Goal: Task Accomplishment & Management: Manage account settings

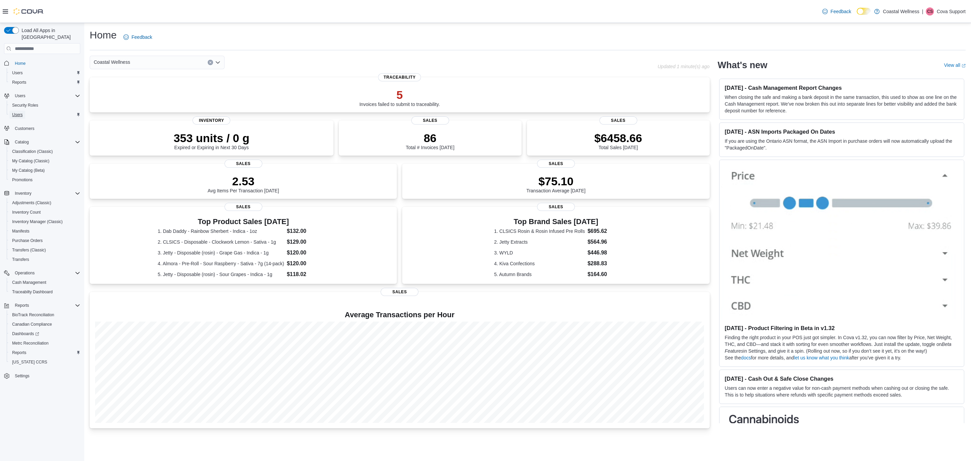
click at [21, 112] on span "Users" at bounding box center [17, 114] width 10 height 5
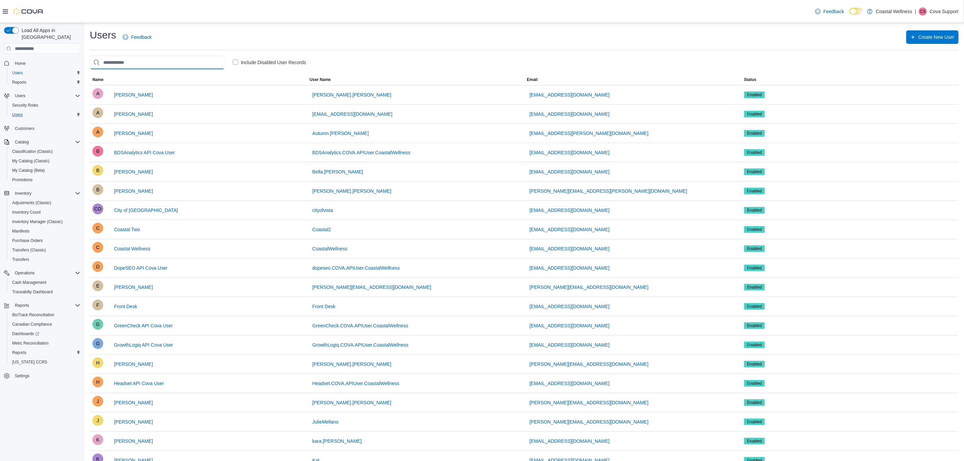
click at [176, 62] on input "search" at bounding box center [157, 62] width 135 height 13
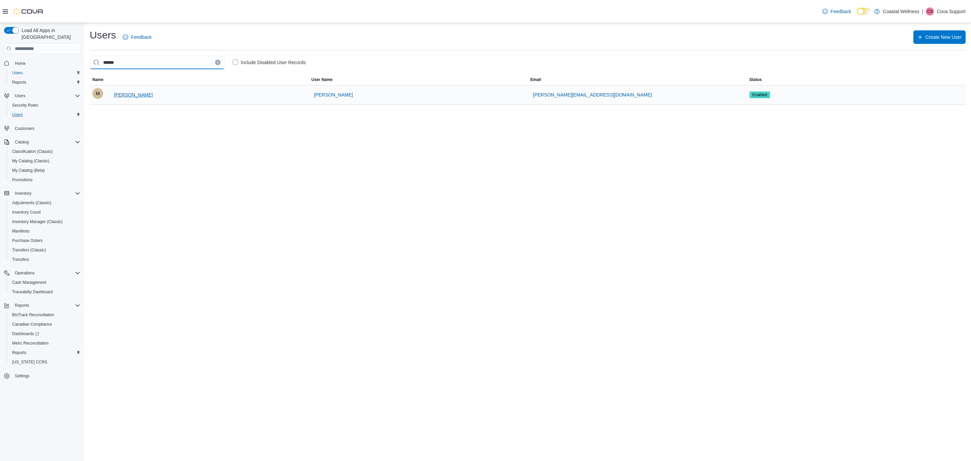
type input "******"
click at [141, 94] on span "Manuel Mercado" at bounding box center [133, 94] width 39 height 7
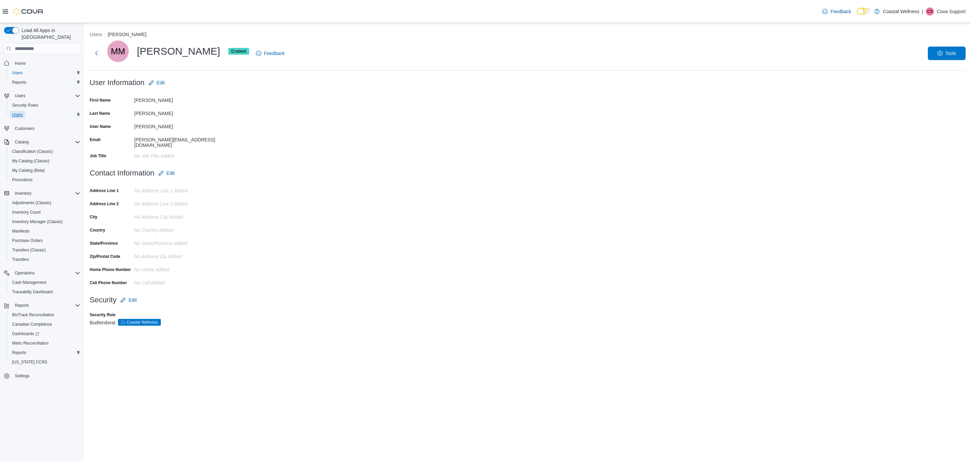
click at [19, 112] on span "Users" at bounding box center [17, 114] width 10 height 5
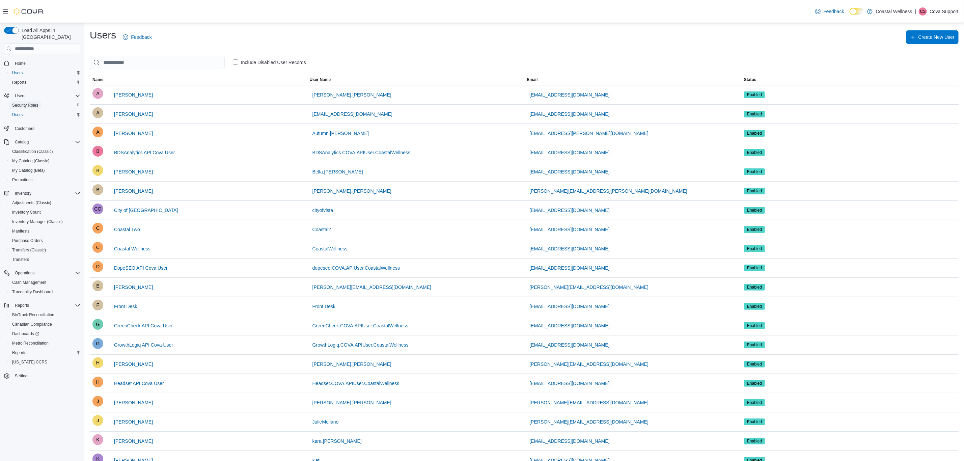
click at [27, 103] on span "Security Roles" at bounding box center [25, 105] width 26 height 5
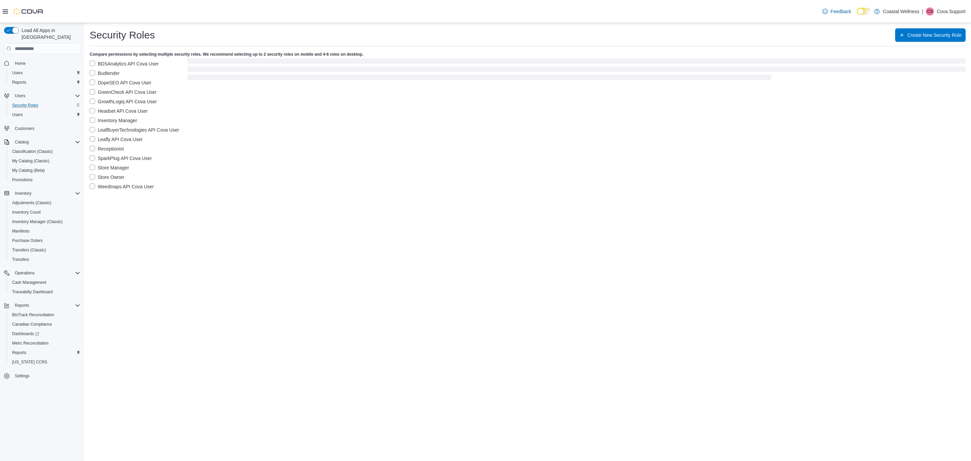
click at [94, 74] on label "Budtender" at bounding box center [105, 73] width 30 height 8
click at [94, 62] on label "BDSAnalytics API Cova User" at bounding box center [124, 64] width 69 height 8
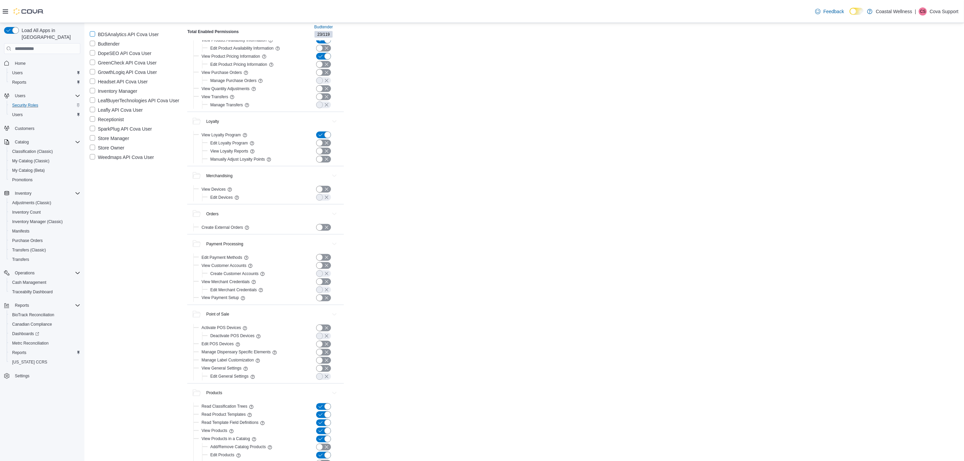
scroll to position [810, 0]
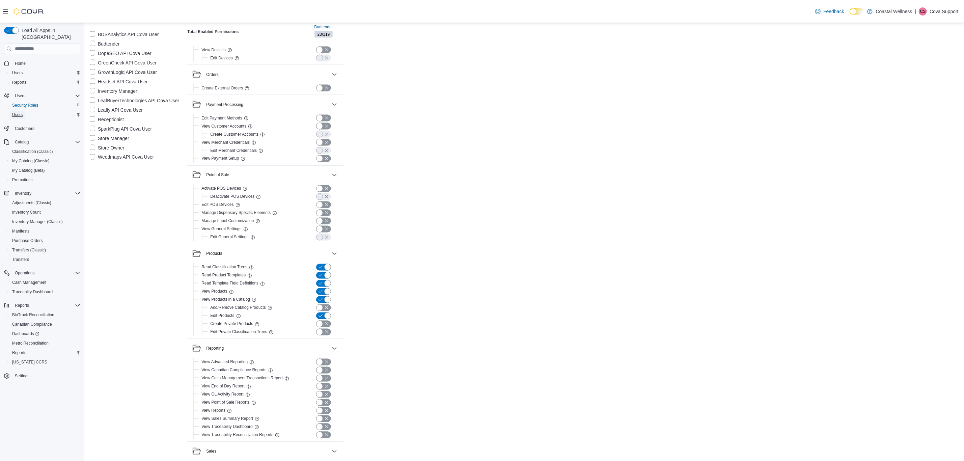
click at [17, 112] on span "Users" at bounding box center [17, 114] width 10 height 5
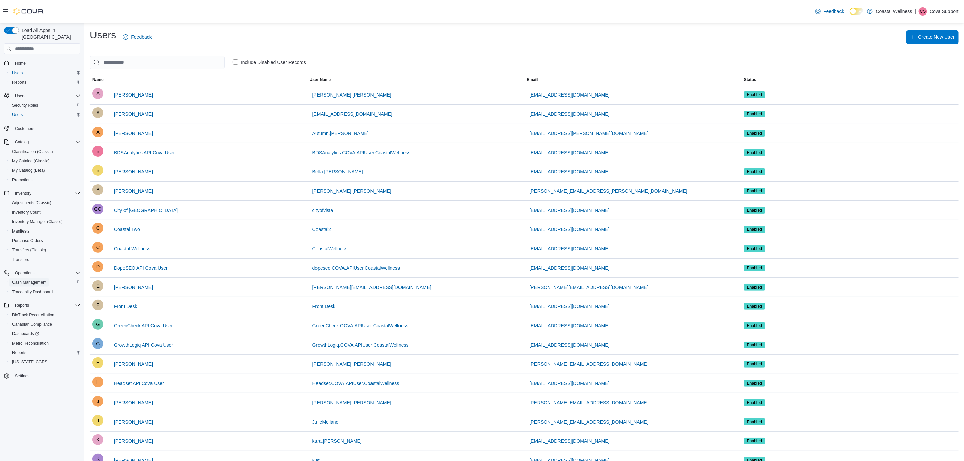
click at [36, 278] on span "Cash Management" at bounding box center [29, 282] width 34 height 8
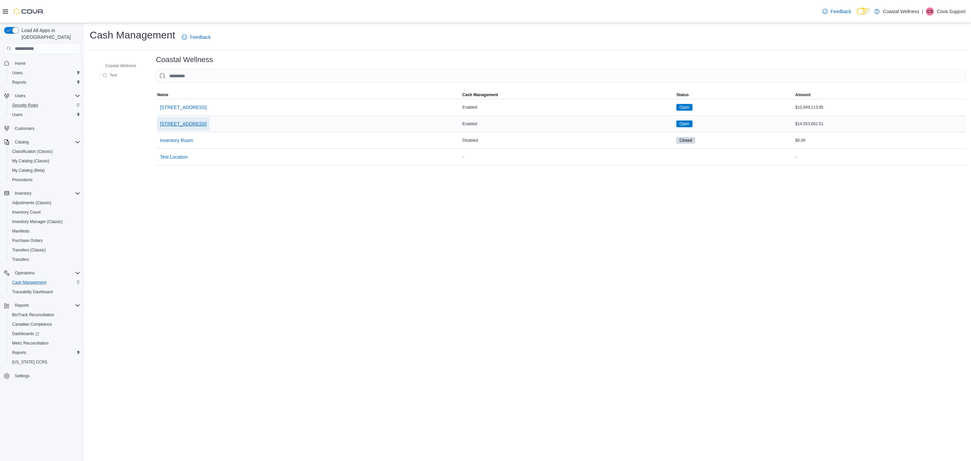
click at [189, 129] on span "1084 La Mirada Ct" at bounding box center [183, 123] width 47 height 13
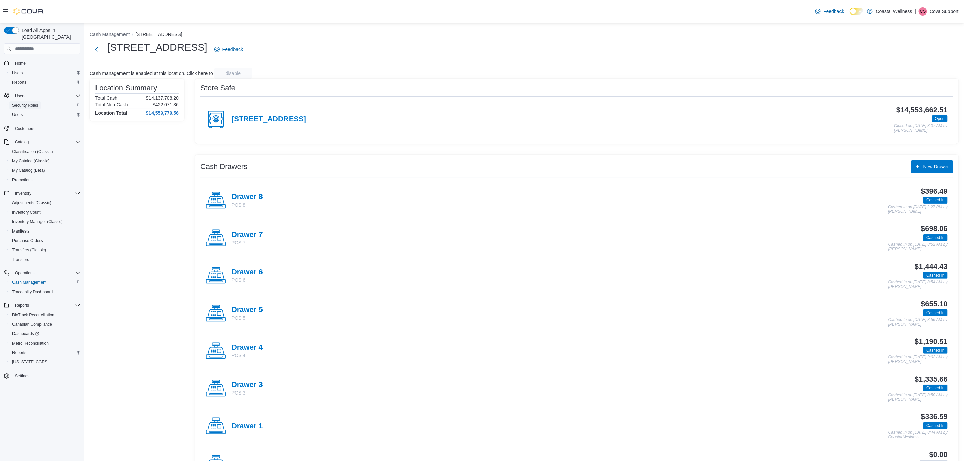
click at [19, 103] on span "Security Roles" at bounding box center [25, 105] width 26 height 5
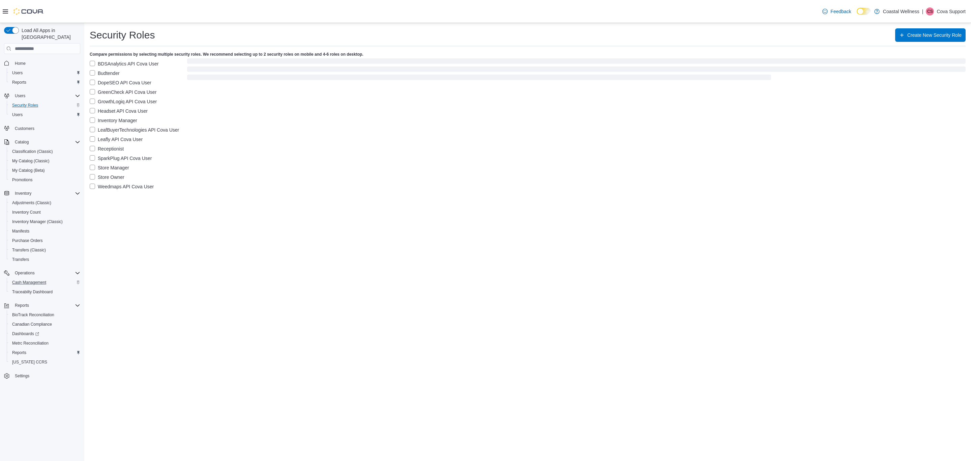
click at [96, 71] on label "Budtender" at bounding box center [105, 73] width 30 height 8
click at [97, 60] on label "BDSAnalytics API Cova User" at bounding box center [124, 64] width 69 height 8
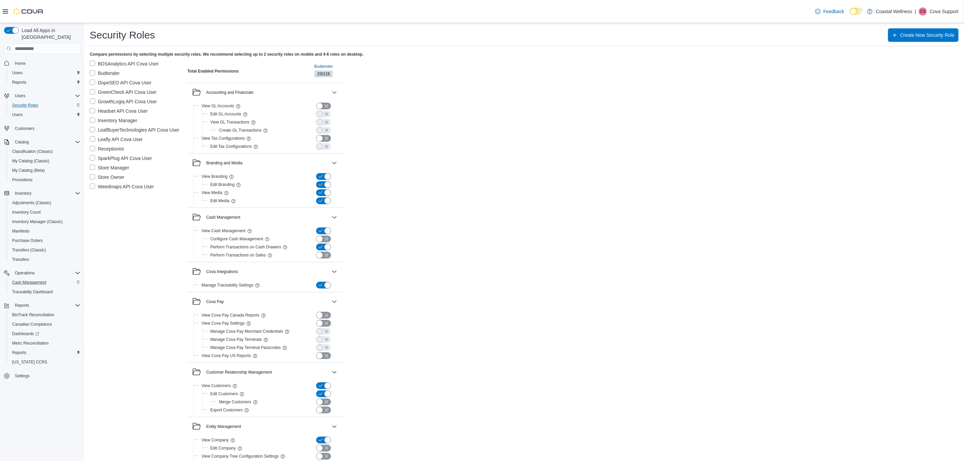
scroll to position [794, 0]
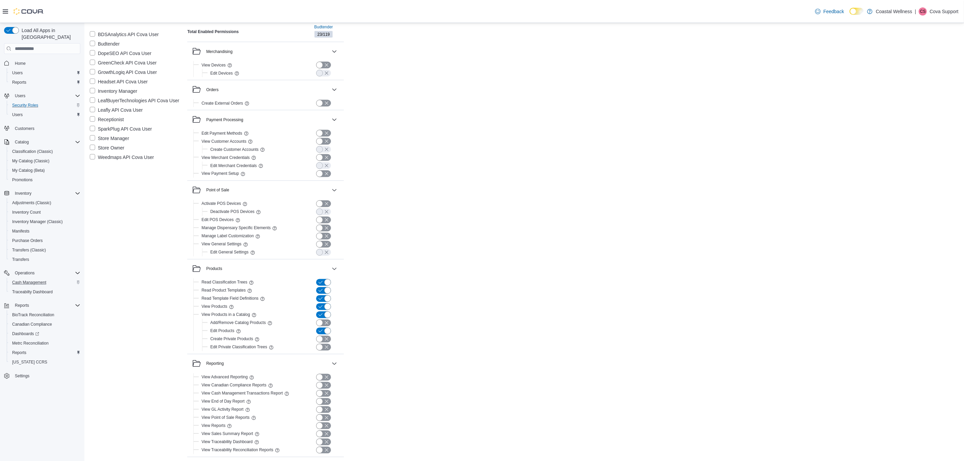
click at [647, 9] on p "Cova Support" at bounding box center [943, 11] width 29 height 8
click at [647, 66] on button "Sign Out" at bounding box center [925, 69] width 62 height 11
